Goal: Information Seeking & Learning: Learn about a topic

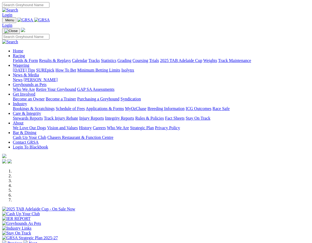
click at [25, 53] on link "Racing" at bounding box center [19, 55] width 12 height 5
click at [116, 58] on link "Statistics" at bounding box center [108, 60] width 15 height 5
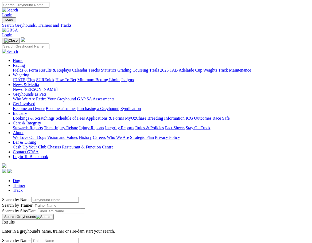
click at [23, 188] on link "Track" at bounding box center [18, 190] width 10 height 5
select select "launceston"
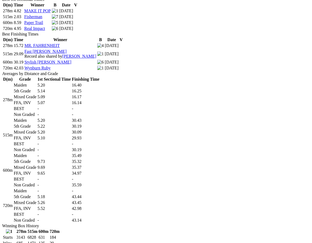
scroll to position [240, 0]
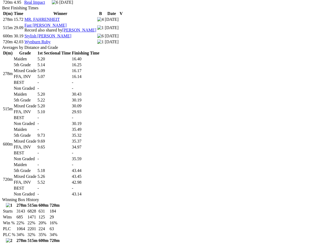
drag, startPoint x: 15, startPoint y: 9, endPoint x: 35, endPoint y: 1, distance: 21.5
click at [13, 56] on td "278m" at bounding box center [8, 73] width 10 height 35
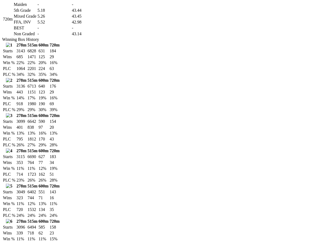
scroll to position [534, 0]
